Goal: Information Seeking & Learning: Learn about a topic

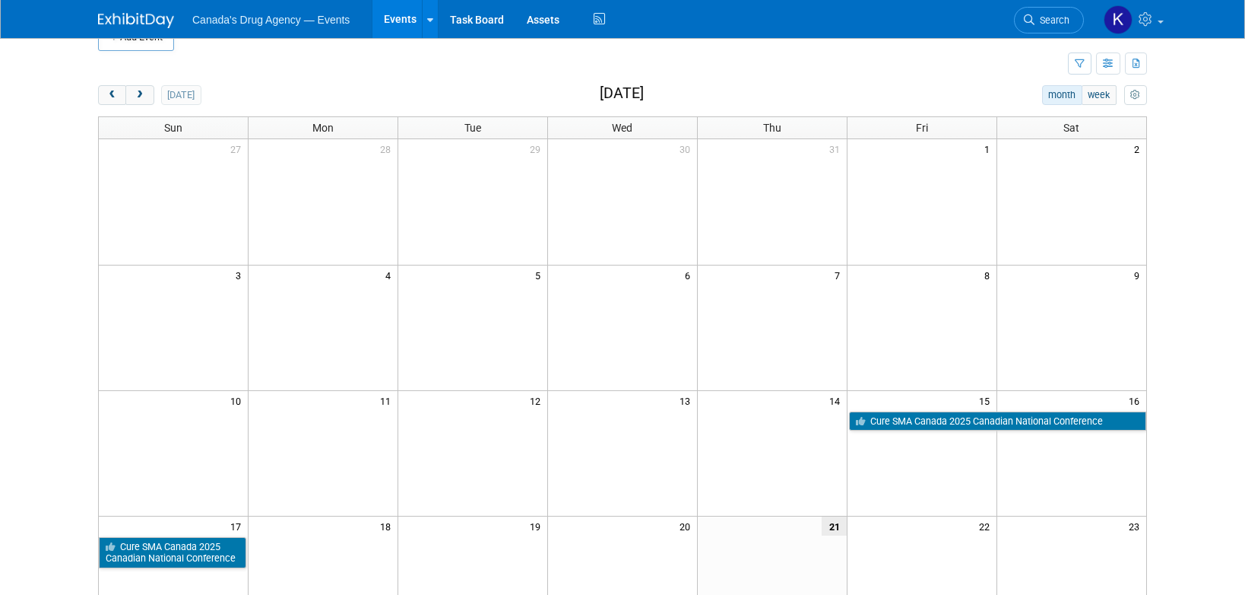
click at [285, 94] on div "[DATE] month week [DATE]" at bounding box center [622, 95] width 1049 height 21
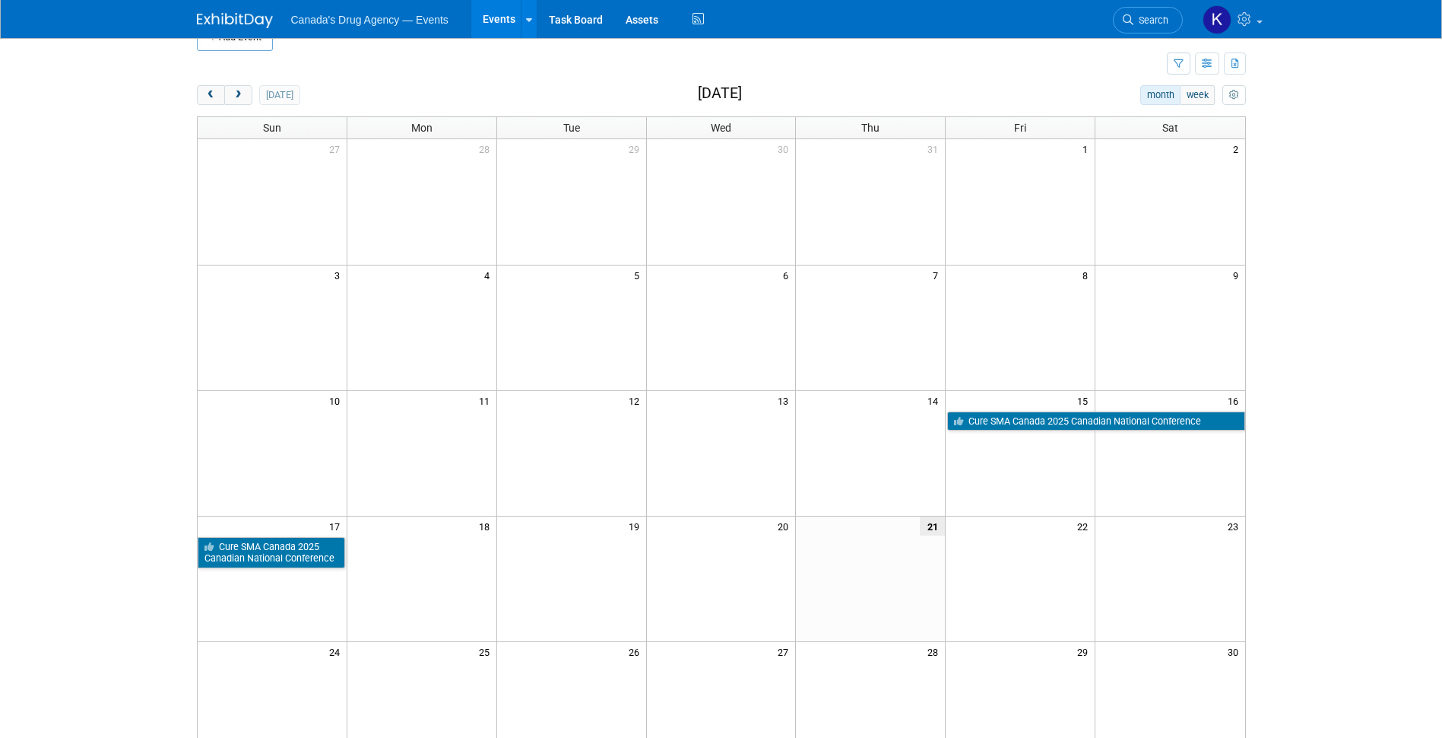
click at [423, 78] on div "Add Event New Event Duplicate Event Warning There is another event in your work…" at bounding box center [722, 465] width 1072 height 915
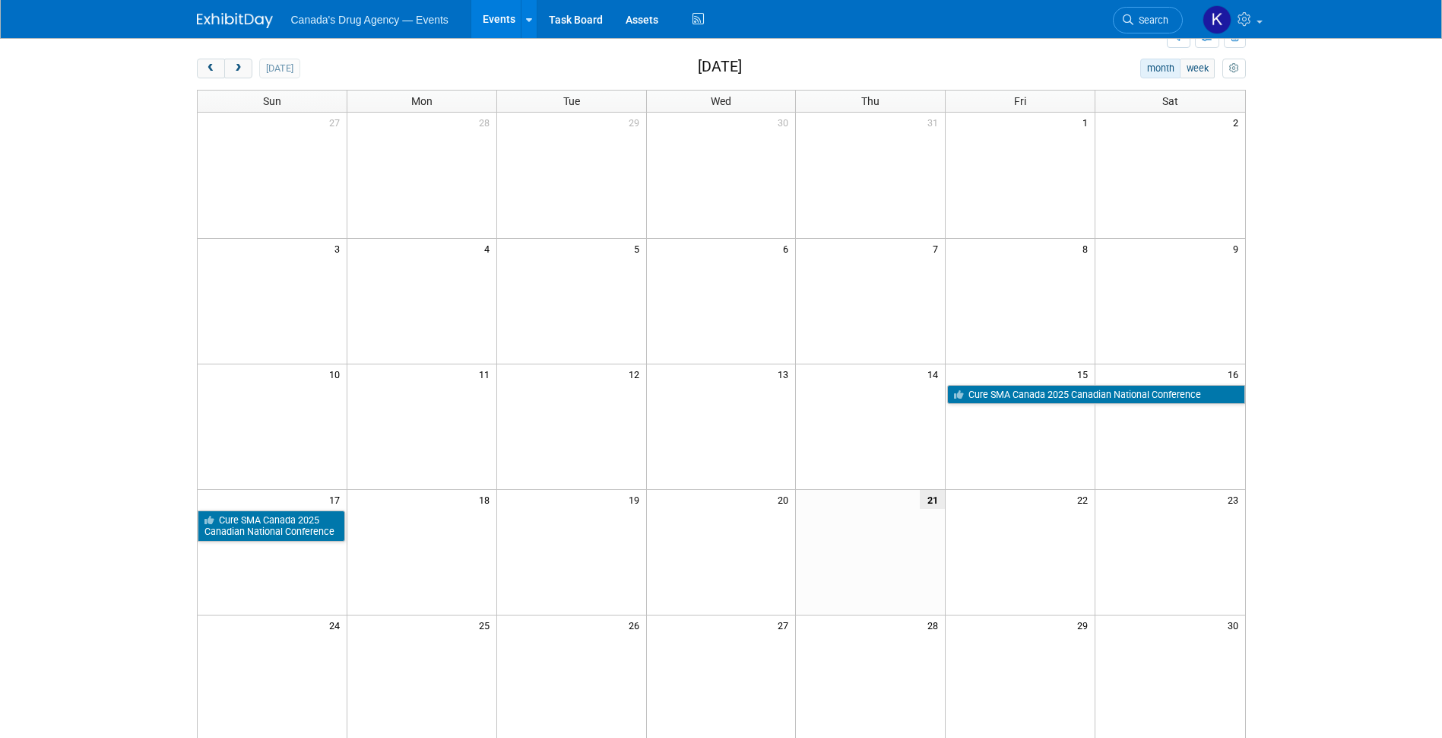
scroll to position [30, 0]
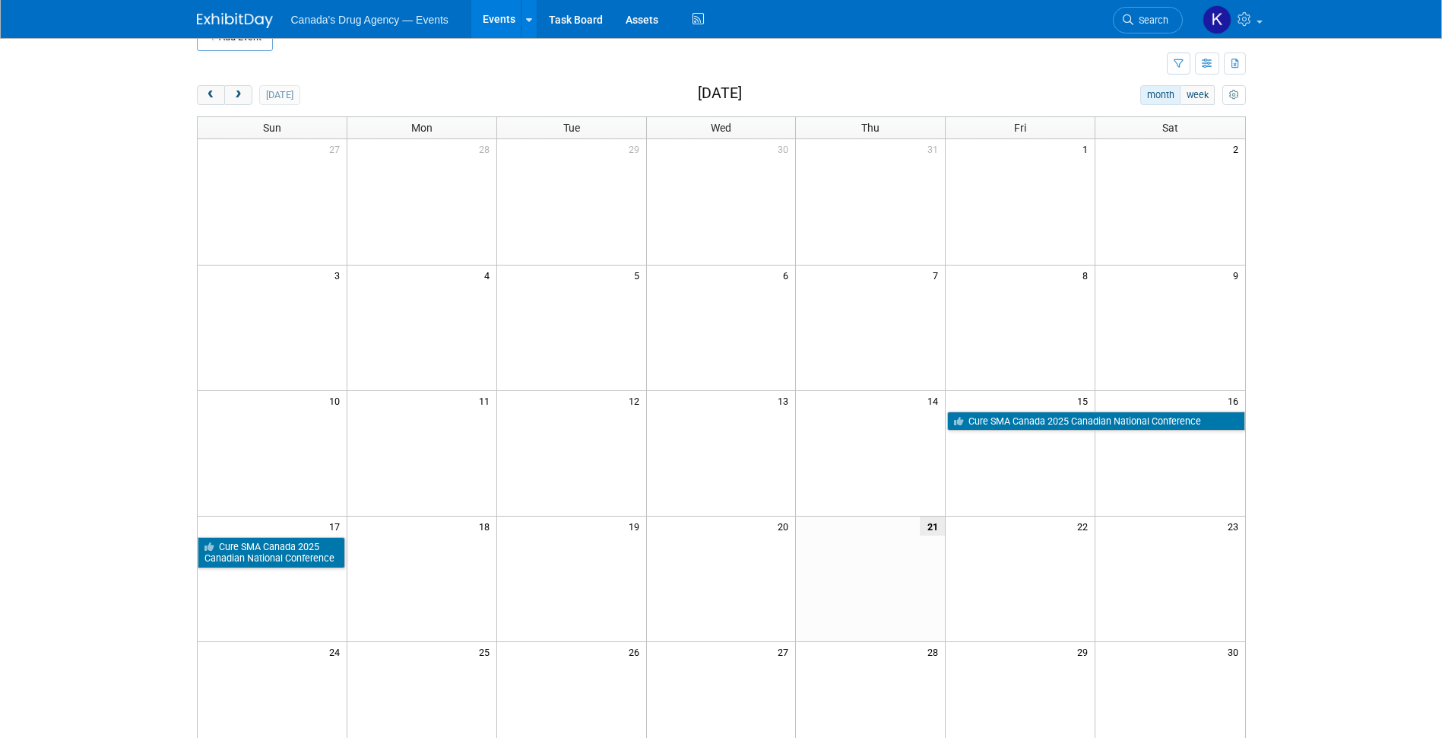
click at [365, 86] on div "[DATE] month week [DATE]" at bounding box center [721, 95] width 1049 height 21
click at [239, 95] on span "next" at bounding box center [238, 95] width 11 height 10
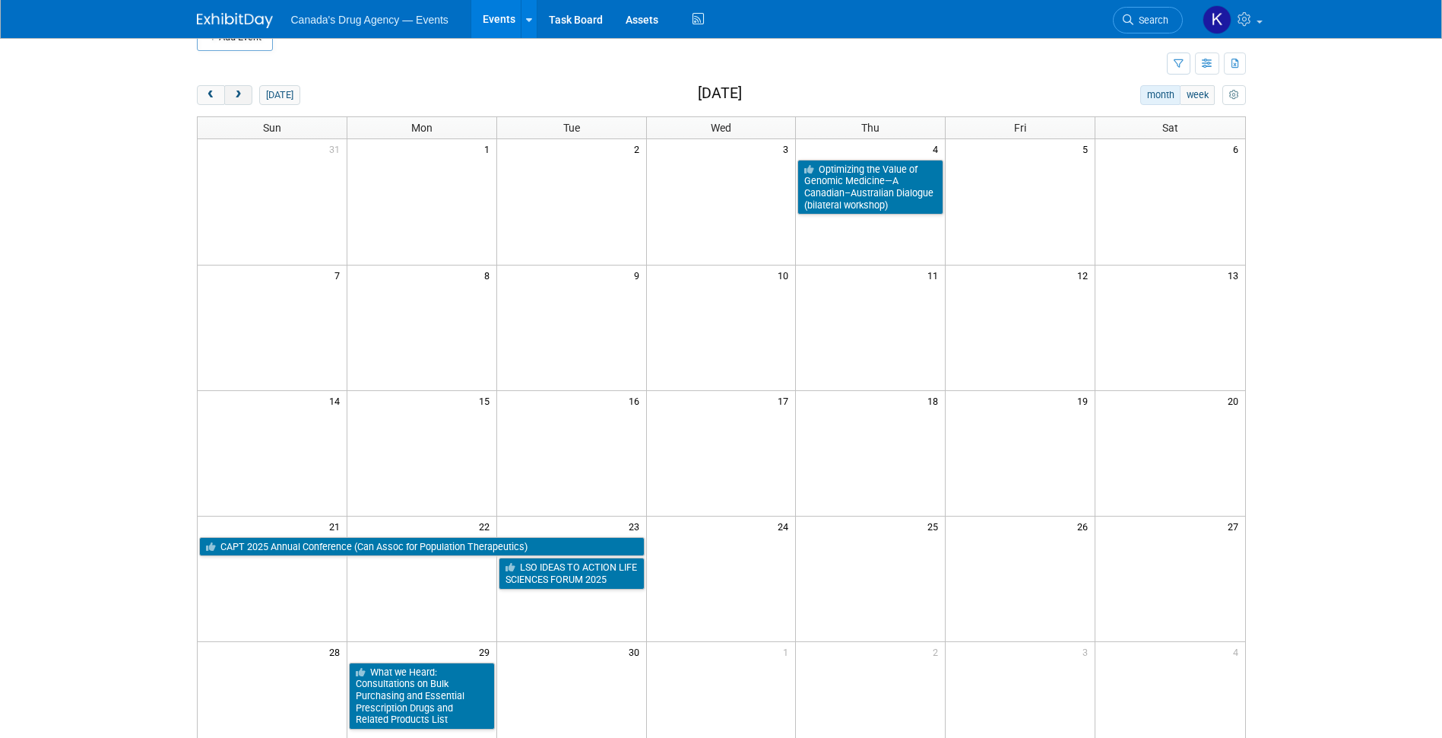
click at [240, 94] on span "next" at bounding box center [238, 95] width 11 height 10
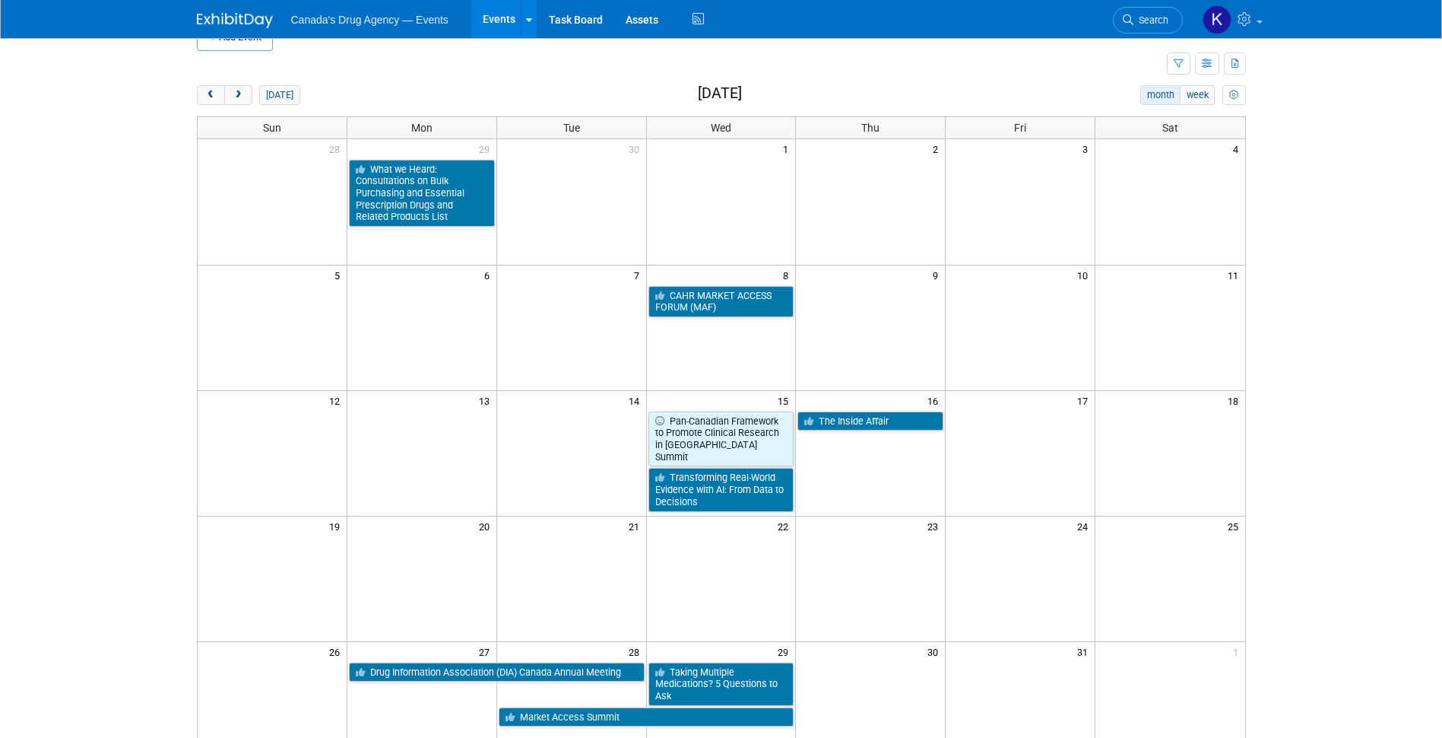
click at [128, 332] on body "Canada's Drug Agency — Events Events Add Event Bulk Upload Events Shareable Eve…" at bounding box center [721, 339] width 1442 height 738
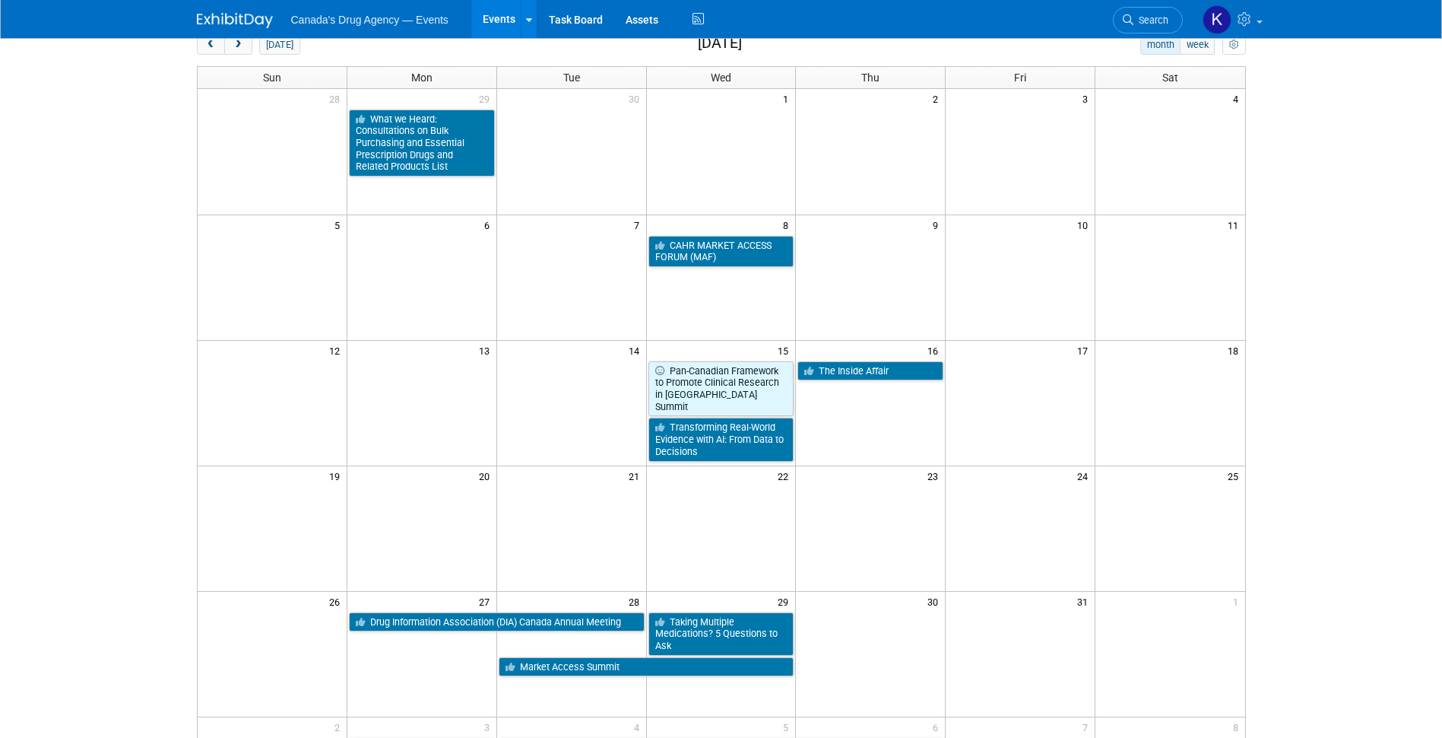
scroll to position [106, 0]
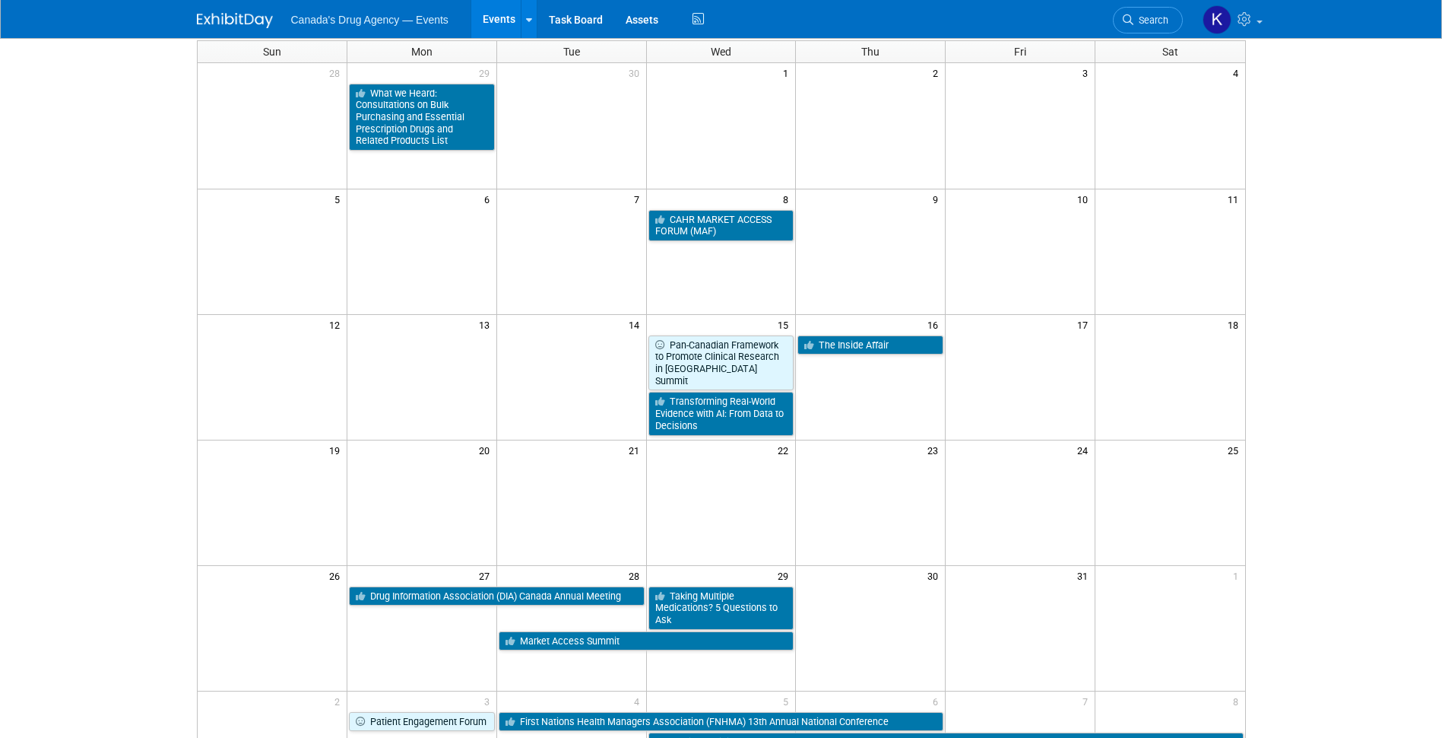
click at [130, 331] on body "Canada's Drug Agency — Events Events Add Event Bulk Upload Events Shareable Eve…" at bounding box center [721, 263] width 1442 height 738
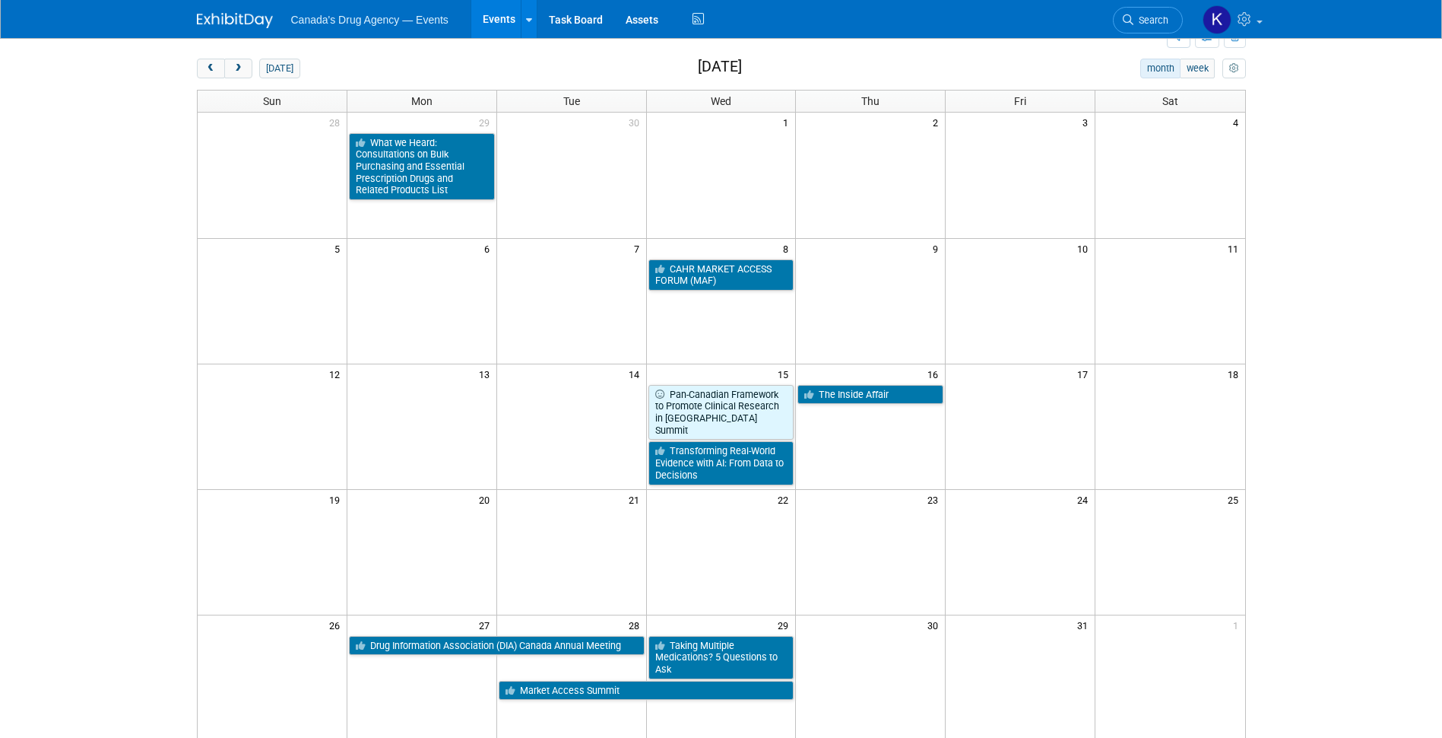
scroll to position [30, 0]
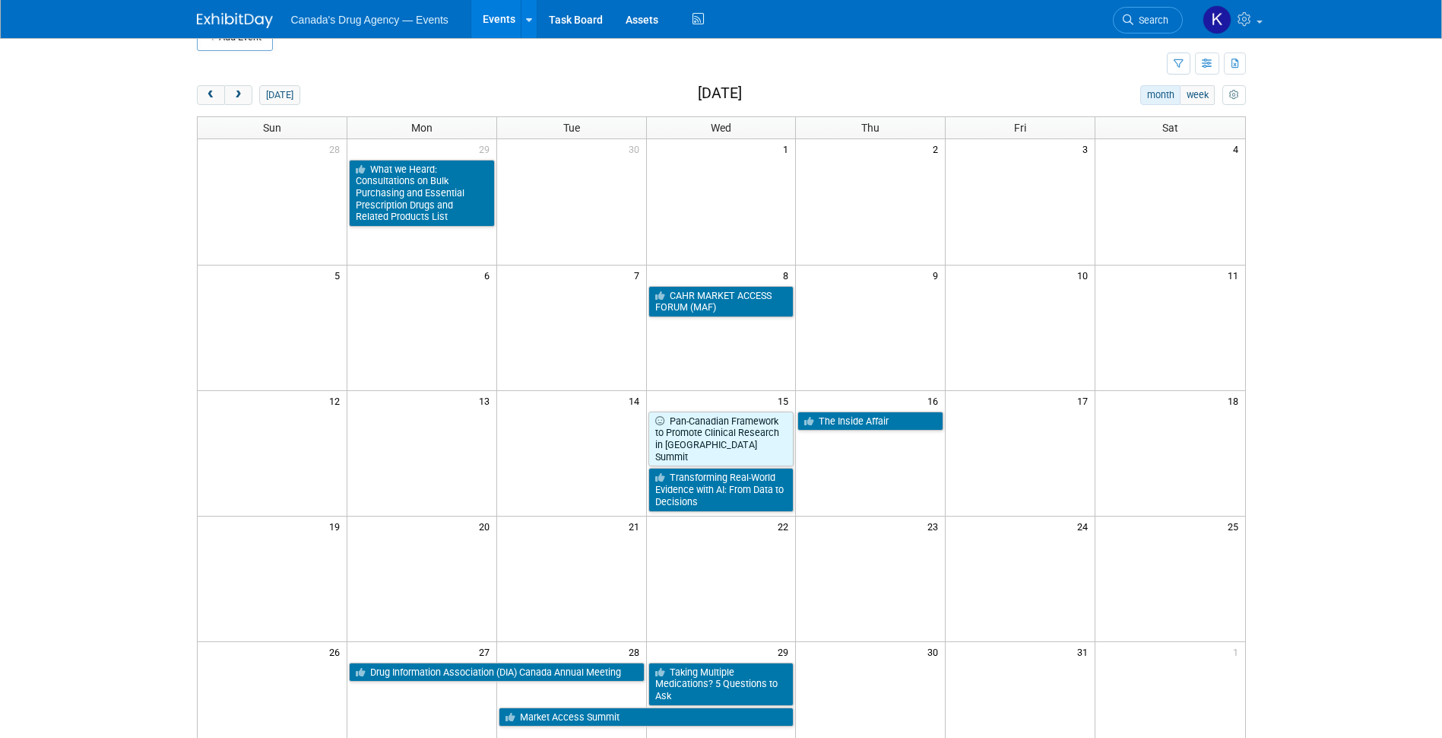
click at [164, 142] on body "Canada's Drug Agency — Events Events Add Event Bulk Upload Events Shareable Eve…" at bounding box center [721, 339] width 1442 height 738
click at [249, 100] on button "next" at bounding box center [238, 95] width 28 height 20
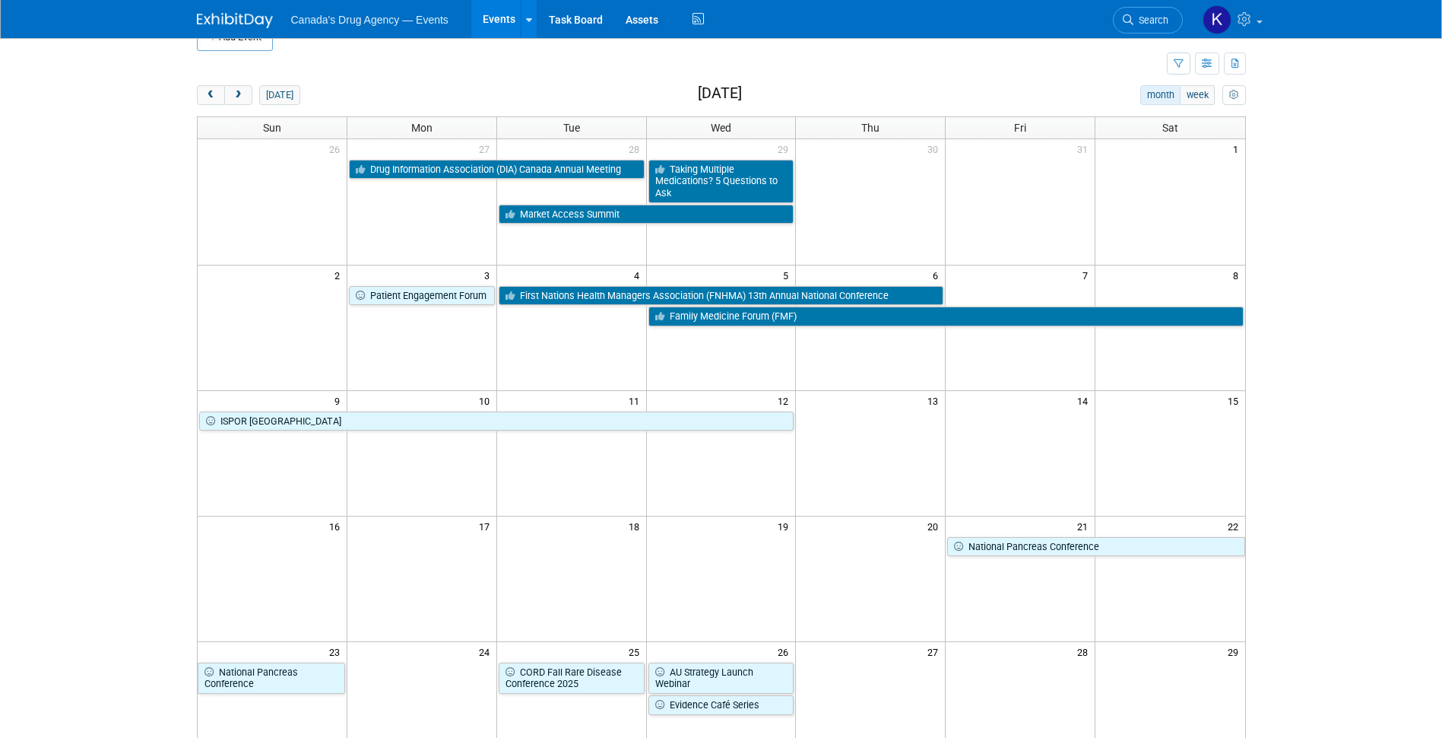
click at [132, 346] on body "Canada's Drug Agency — Events Events Add Event Bulk Upload Events Shareable Eve…" at bounding box center [721, 339] width 1442 height 738
click at [131, 195] on body "Canada's Drug Agency — Events Events Add Event Bulk Upload Events Shareable Eve…" at bounding box center [721, 339] width 1442 height 738
click at [123, 192] on body "Canada's Drug Agency — Events Events Add Event Bulk Upload Events Shareable Eve…" at bounding box center [721, 339] width 1442 height 738
click at [42, 174] on body "Canada's Drug Agency — Events Events Add Event Bulk Upload Events Shareable Eve…" at bounding box center [721, 339] width 1442 height 738
click at [209, 98] on span "prev" at bounding box center [210, 95] width 11 height 10
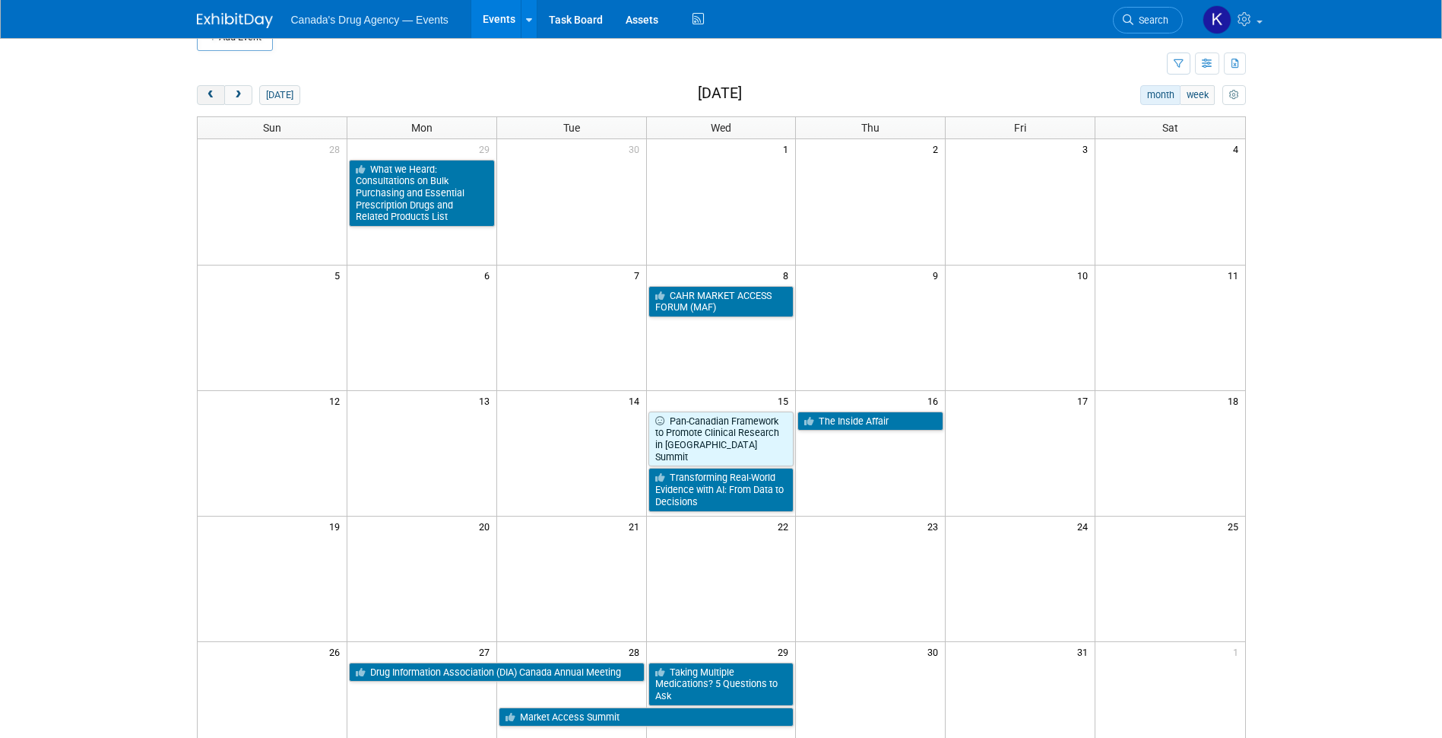
click at [209, 98] on span "prev" at bounding box center [210, 95] width 11 height 10
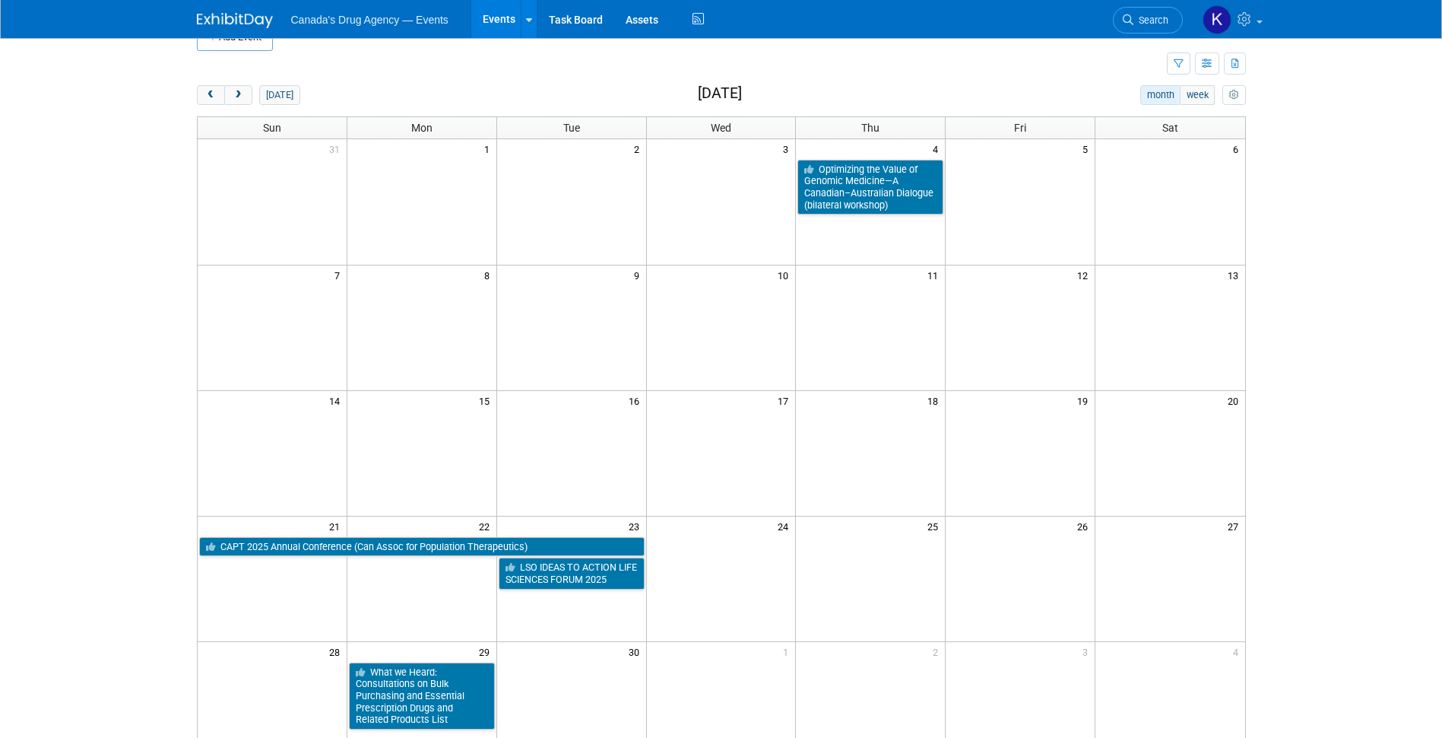
scroll to position [106, 0]
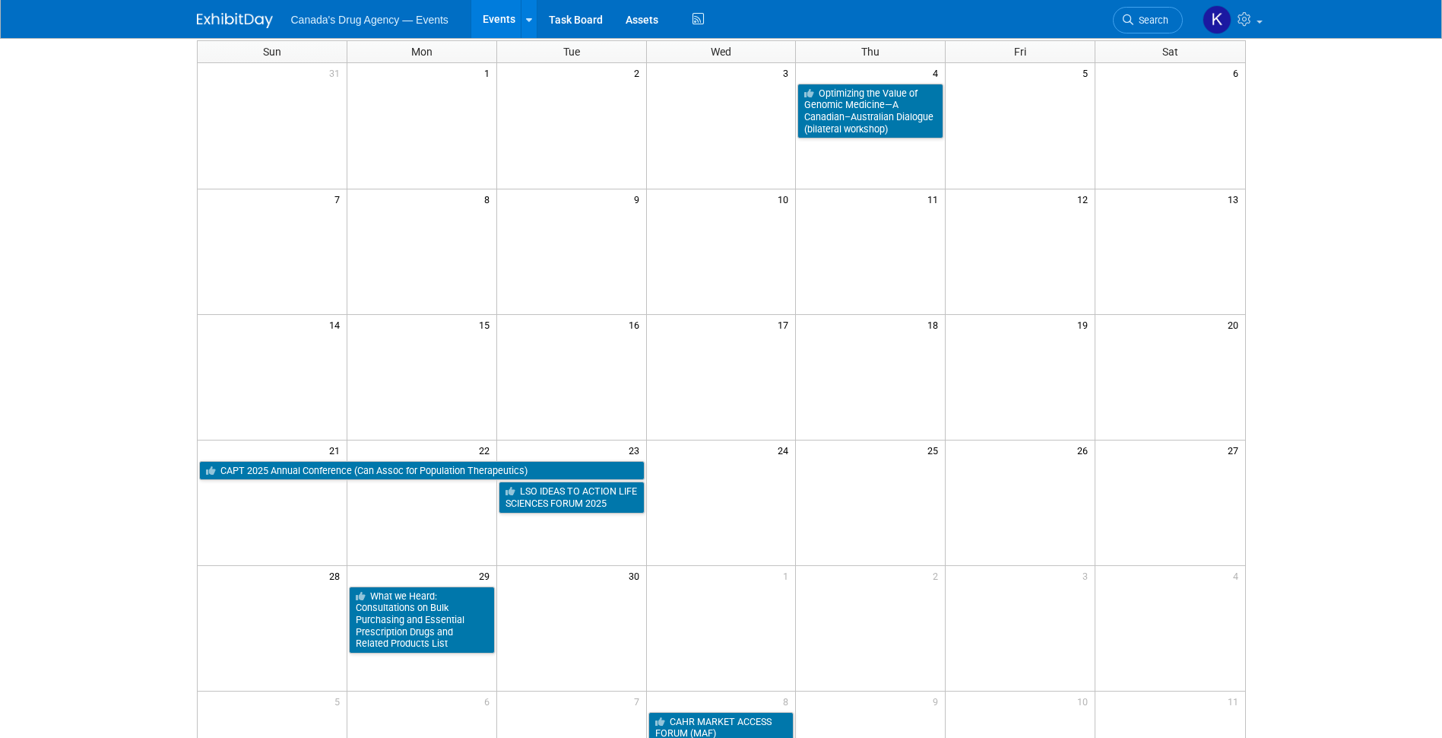
drag, startPoint x: 121, startPoint y: 155, endPoint x: 219, endPoint y: 20, distance: 167.1
click at [122, 144] on body "Canada's Drug Agency — Events Events Add Event Bulk Upload Events Shareable Eve…" at bounding box center [721, 263] width 1442 height 738
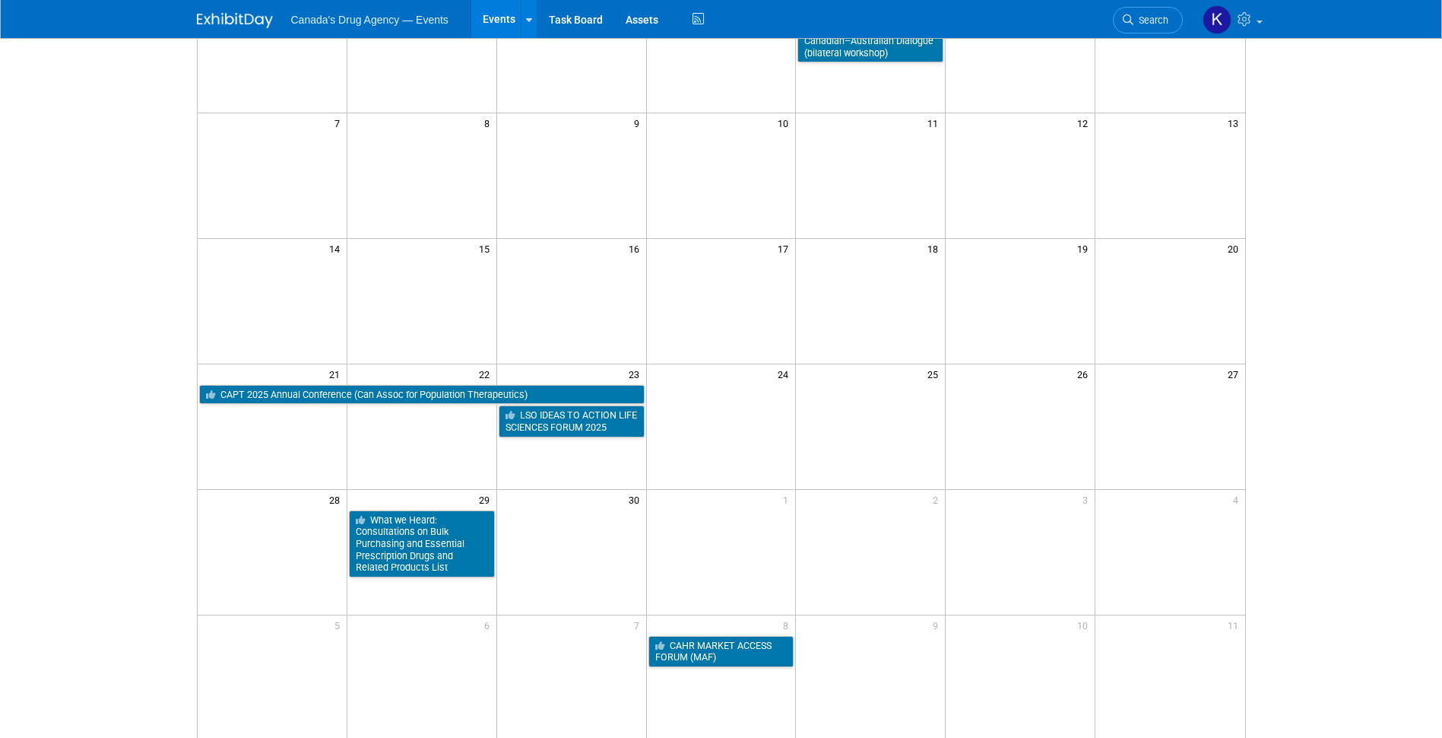
scroll to position [258, 0]
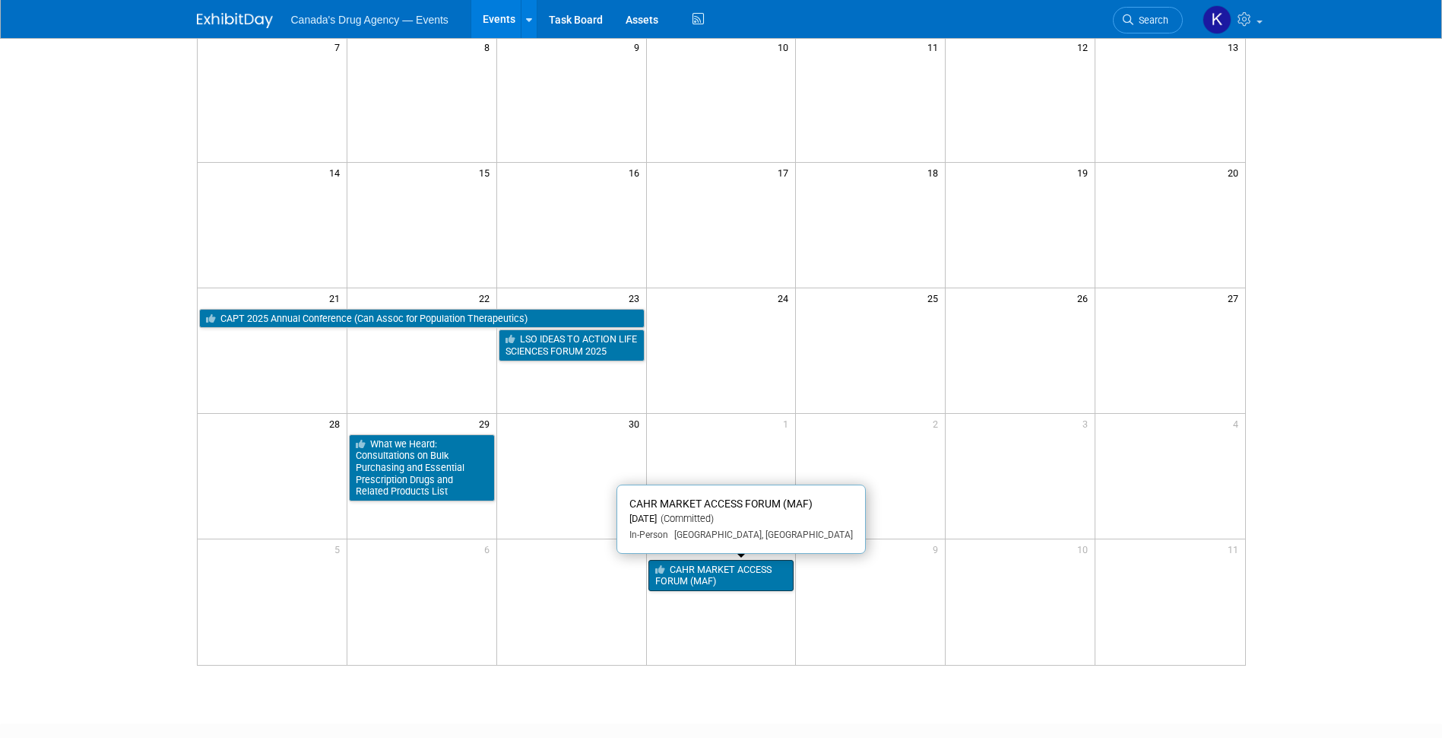
click at [690, 579] on link "CAHR MARKET ACCESS FORUM (MAF)" at bounding box center [722, 575] width 146 height 31
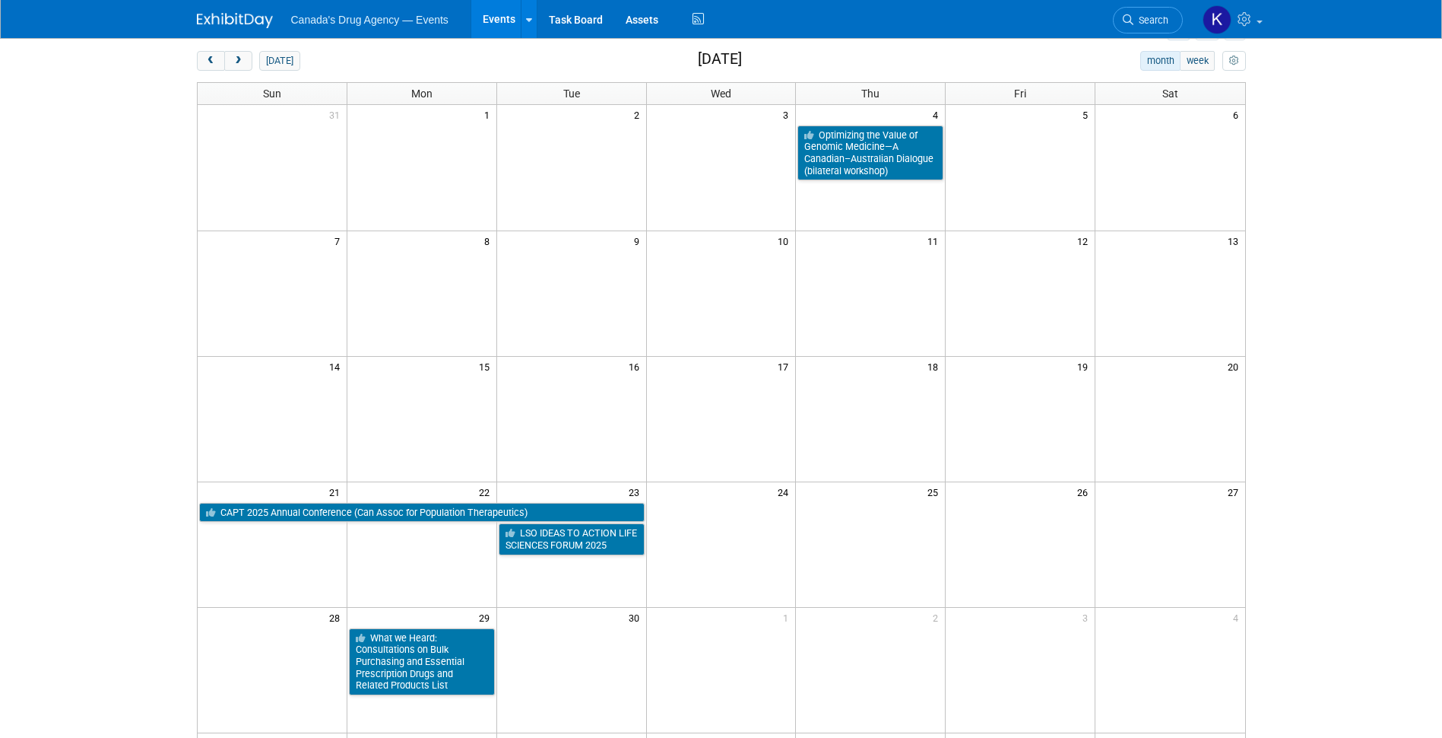
scroll to position [30, 0]
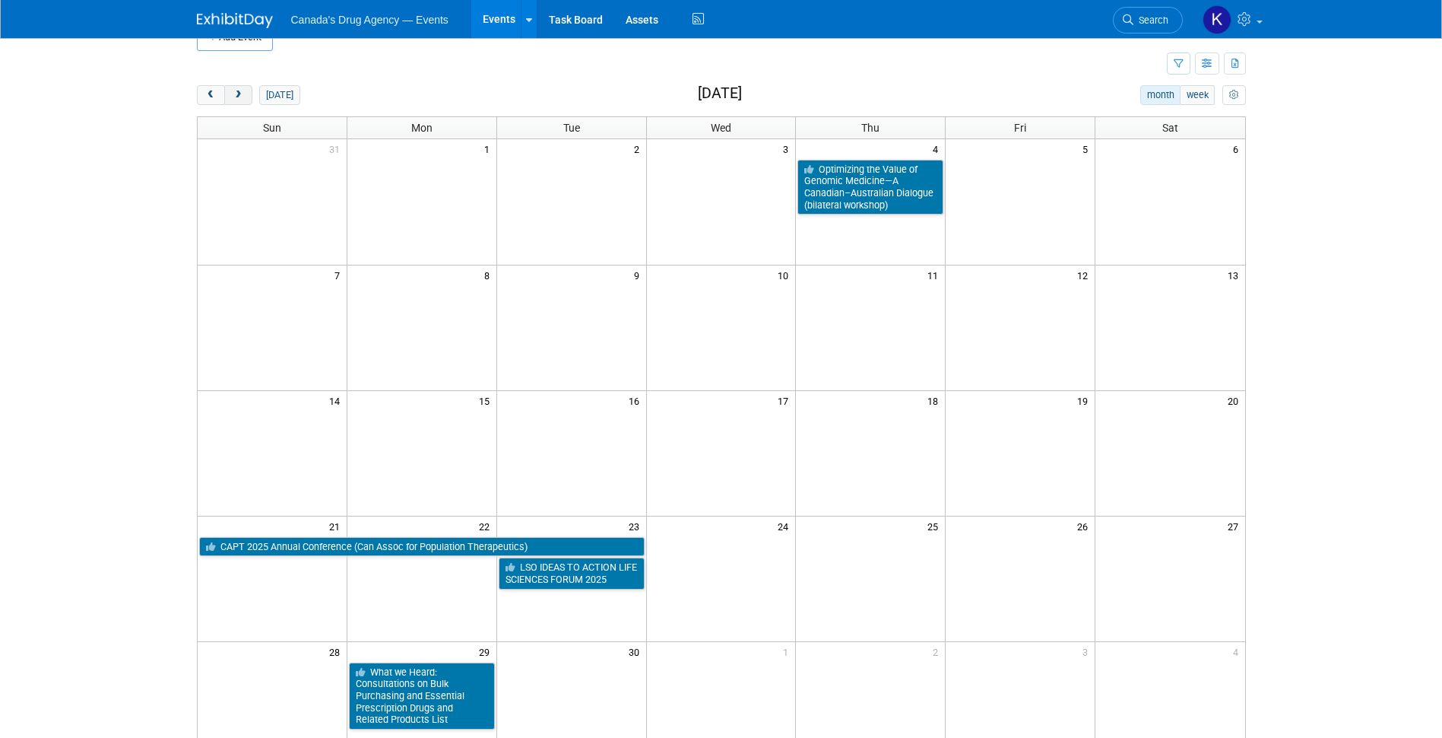
click at [239, 90] on span "next" at bounding box center [238, 95] width 11 height 10
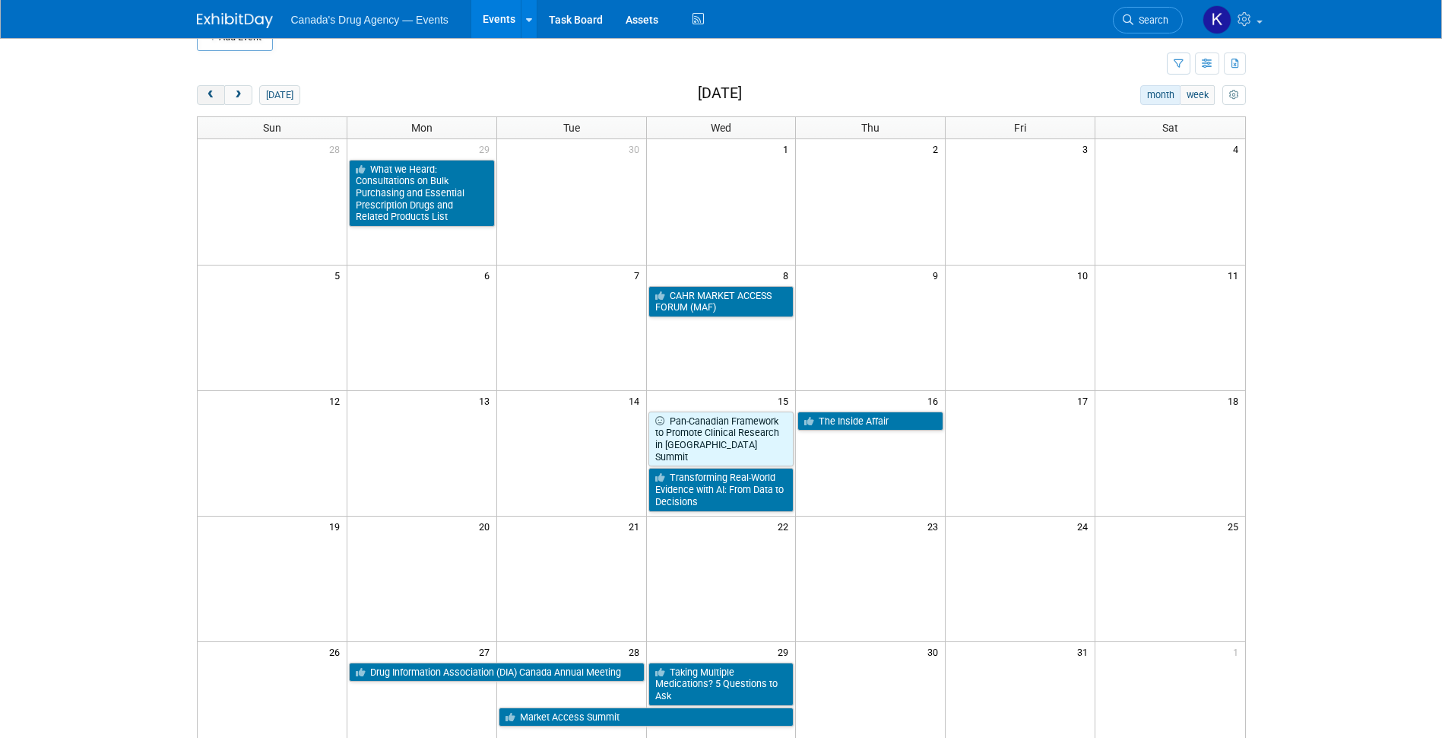
click at [205, 95] on span "prev" at bounding box center [210, 95] width 11 height 10
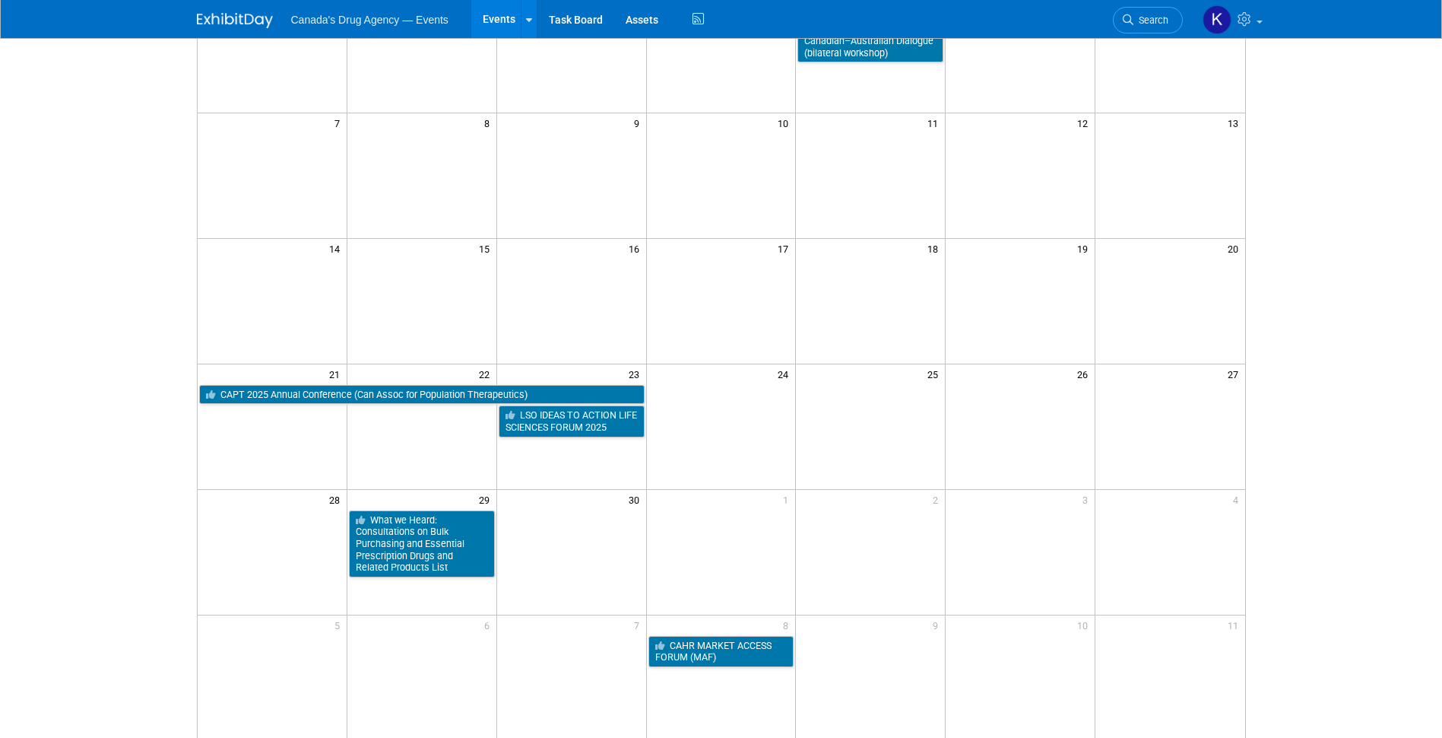
scroll to position [334, 0]
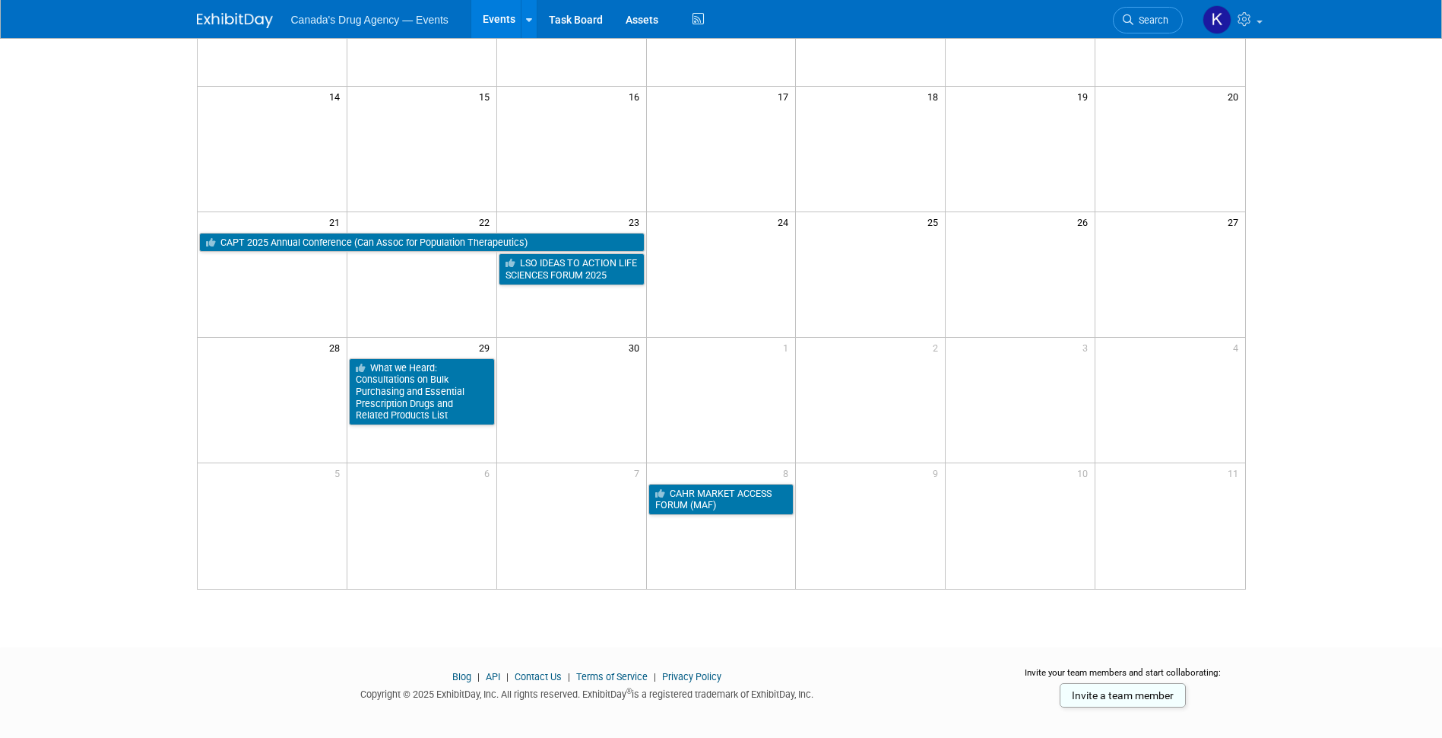
drag, startPoint x: 398, startPoint y: 620, endPoint x: 385, endPoint y: 631, distance: 16.2
click at [397, 404] on html "Canada's Drug Agency — Events Events Add Event Bulk Upload Events Shareable Eve…" at bounding box center [721, 35] width 1442 height 738
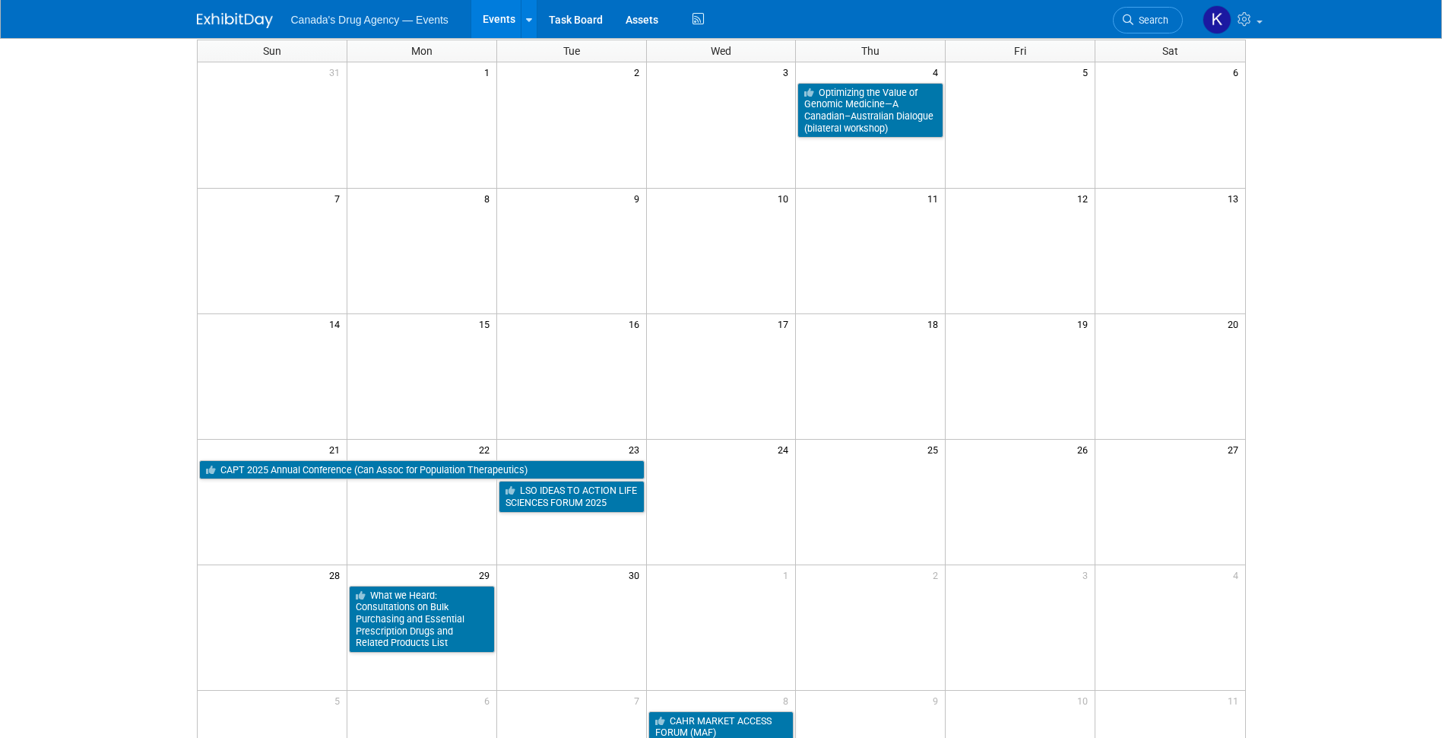
scroll to position [106, 0]
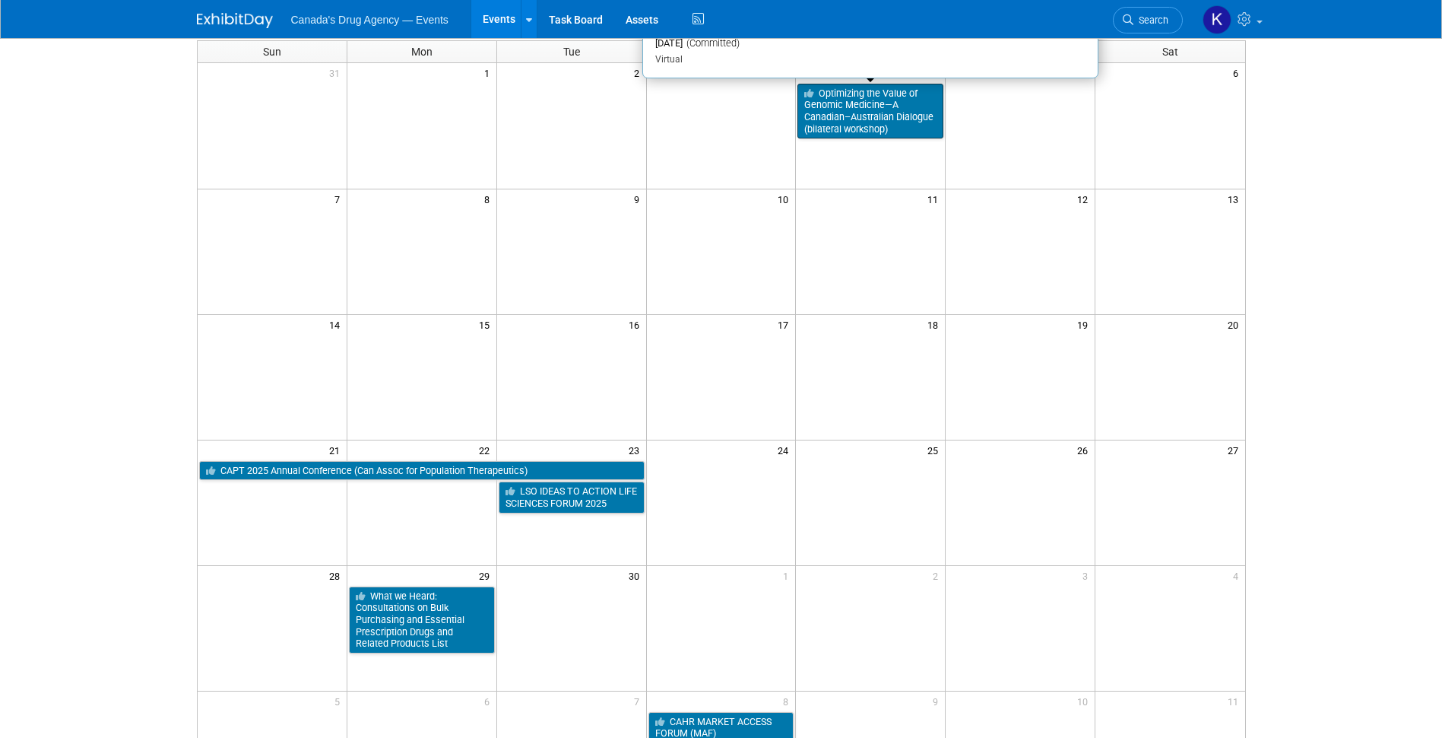
click at [836, 103] on link "Optimizing the Value of Genomic Medicine—A Canadian–Australian Dialogue (bilate…" at bounding box center [871, 112] width 146 height 56
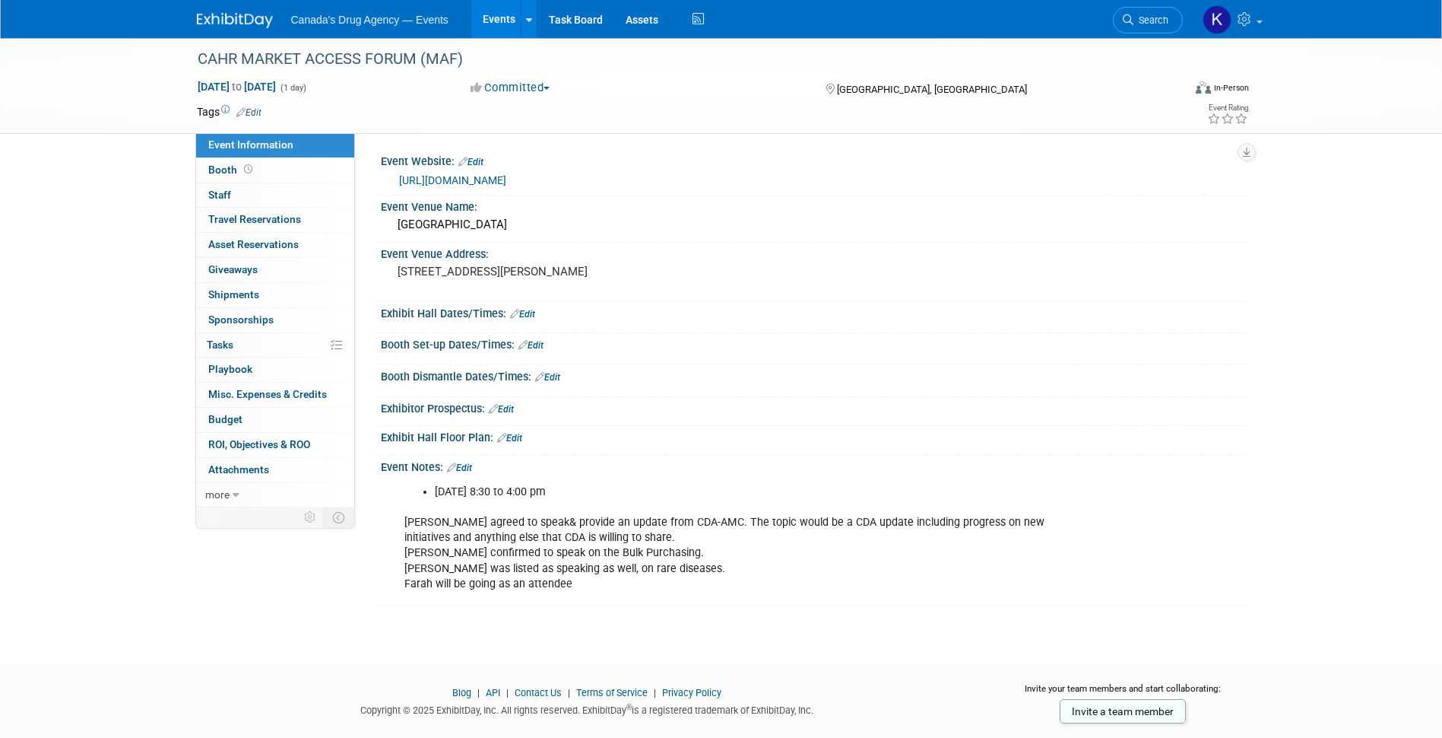
click at [281, 584] on div "Event Information Event Info Booth Booth 0 Staff 0 Staff 0 Travel Reservations …" at bounding box center [722, 321] width 1072 height 567
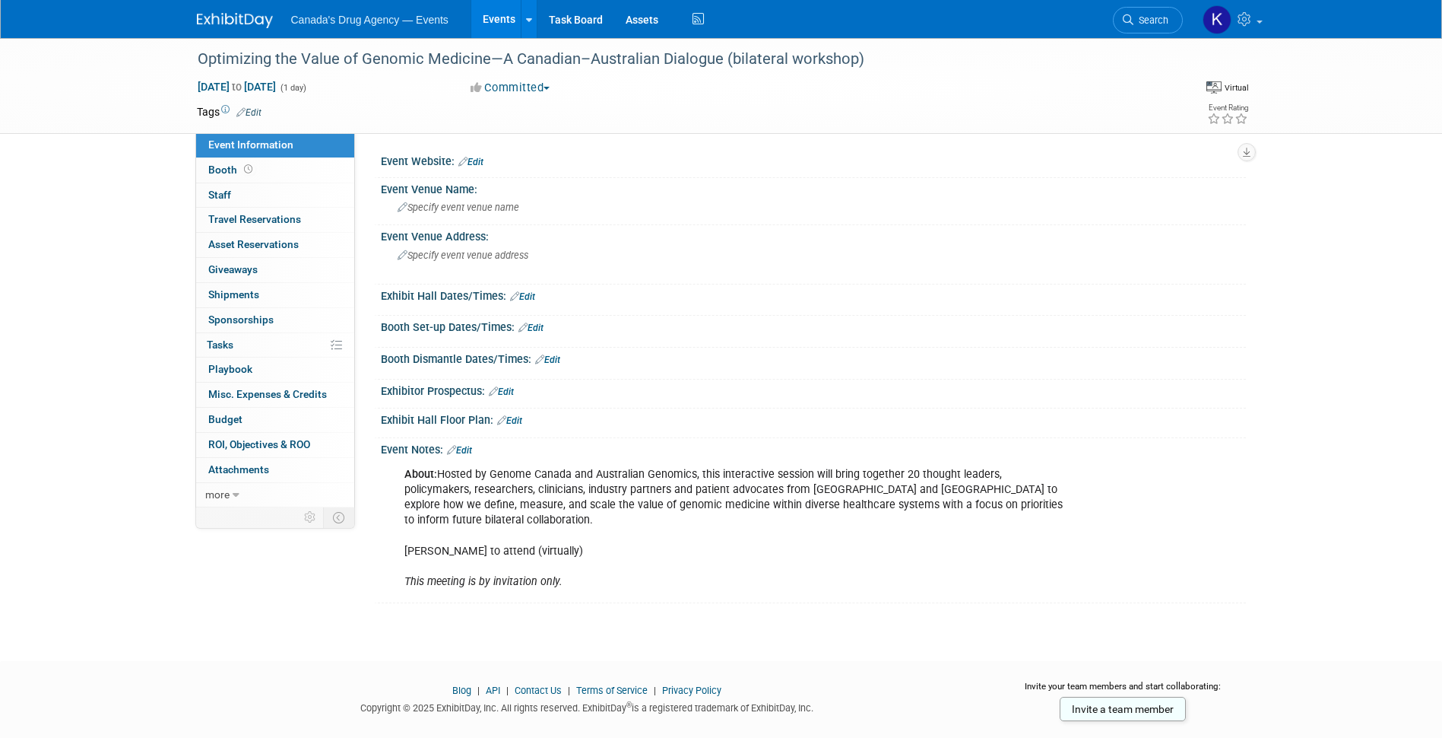
click at [577, 561] on div "About: Hosted by Genome Canada and Australian Genomics, this interactive sessio…" at bounding box center [736, 528] width 685 height 138
